Goal: Task Accomplishment & Management: Use online tool/utility

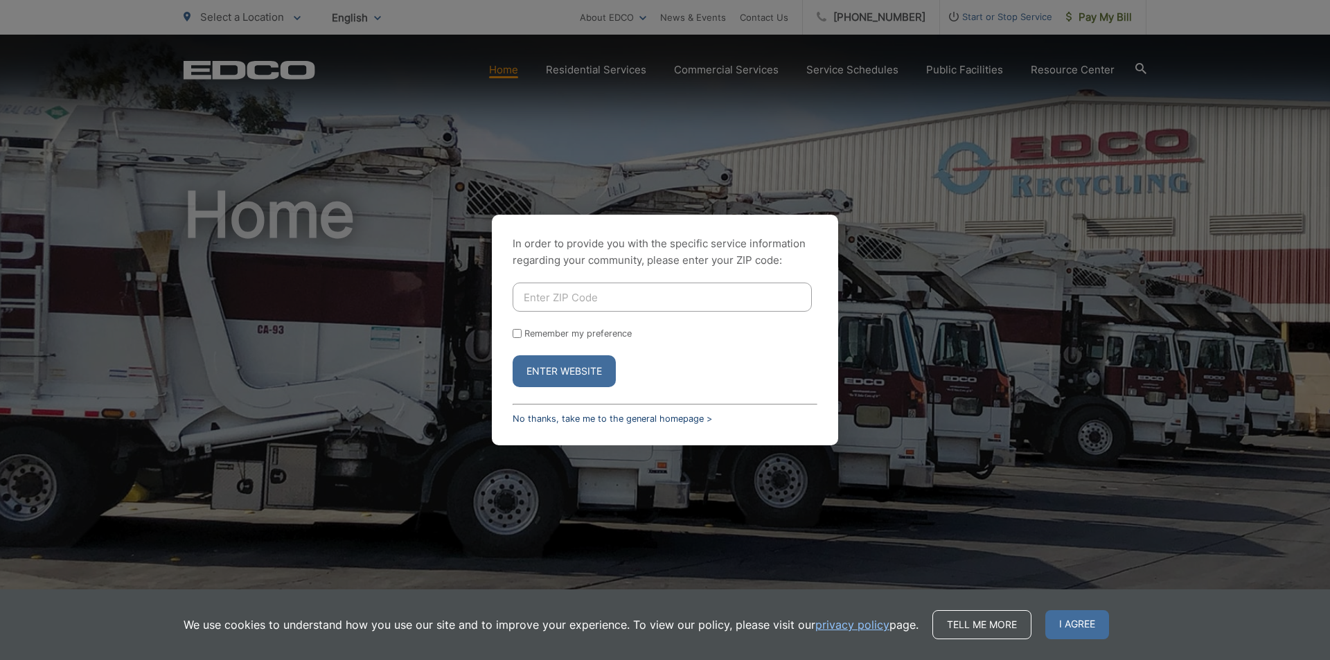
click at [549, 419] on link "No thanks, take me to the general homepage >" at bounding box center [611, 418] width 199 height 10
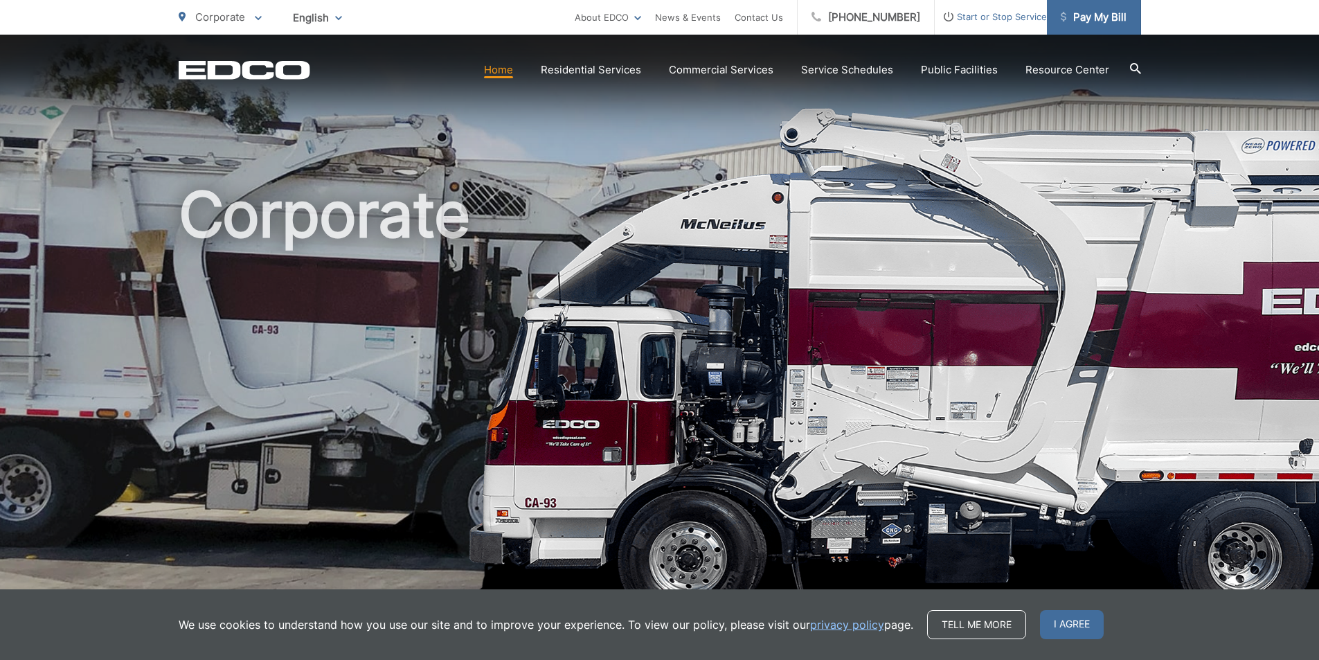
click at [1116, 8] on link "Pay My Bill" at bounding box center [1094, 17] width 94 height 35
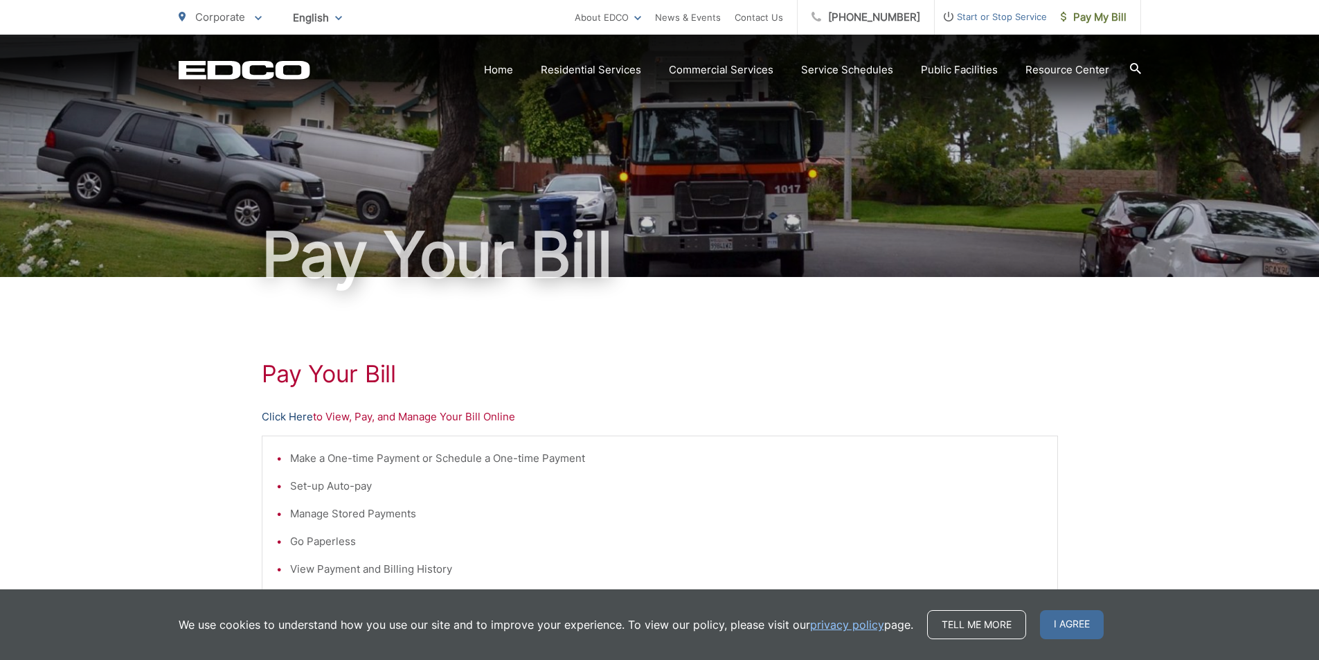
click at [290, 416] on link "Click Here" at bounding box center [287, 417] width 51 height 17
